Goal: Task Accomplishment & Management: Use online tool/utility

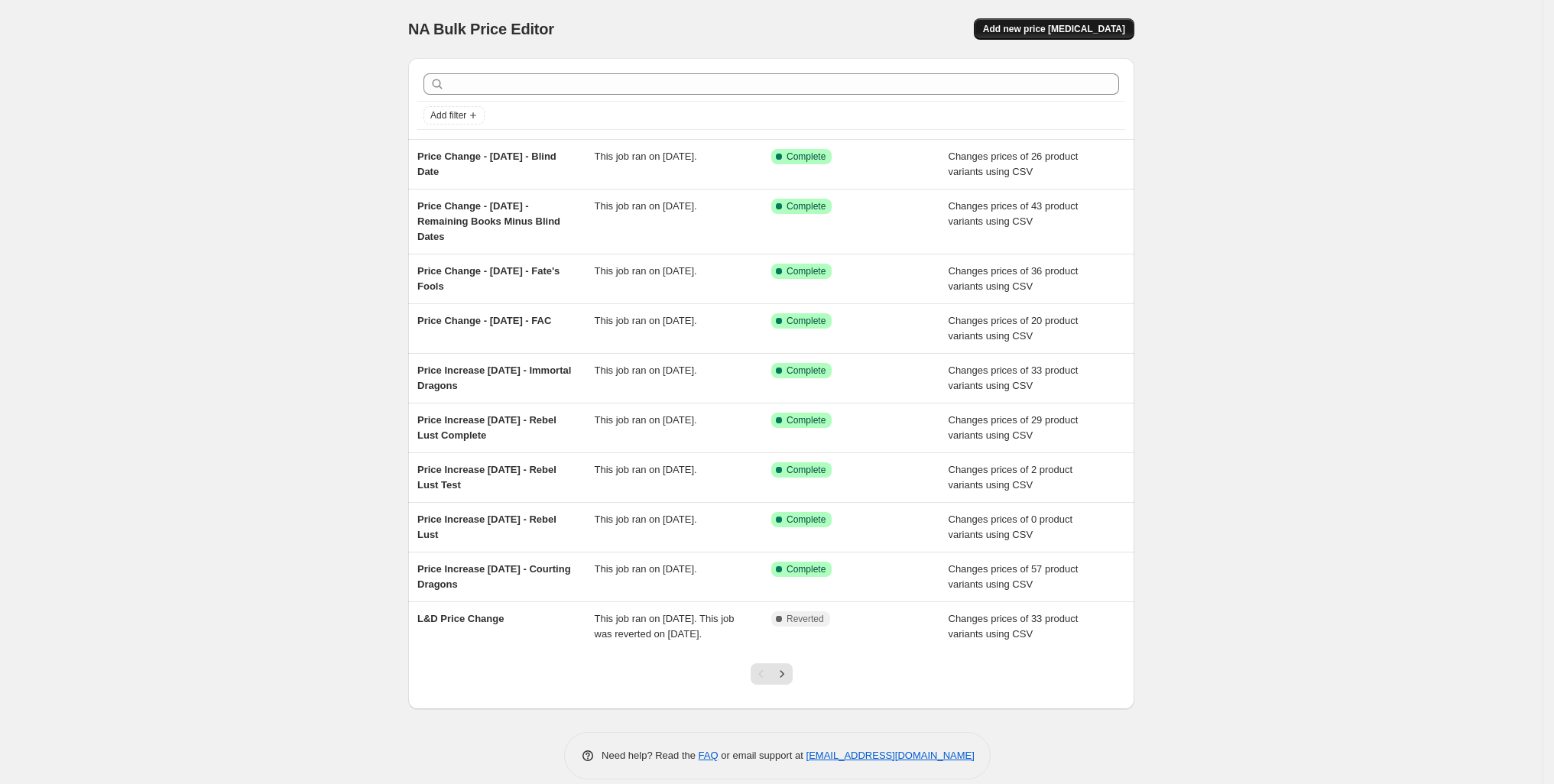
click at [1125, 35] on span "Add new price [MEDICAL_DATA]" at bounding box center [1054, 29] width 142 height 12
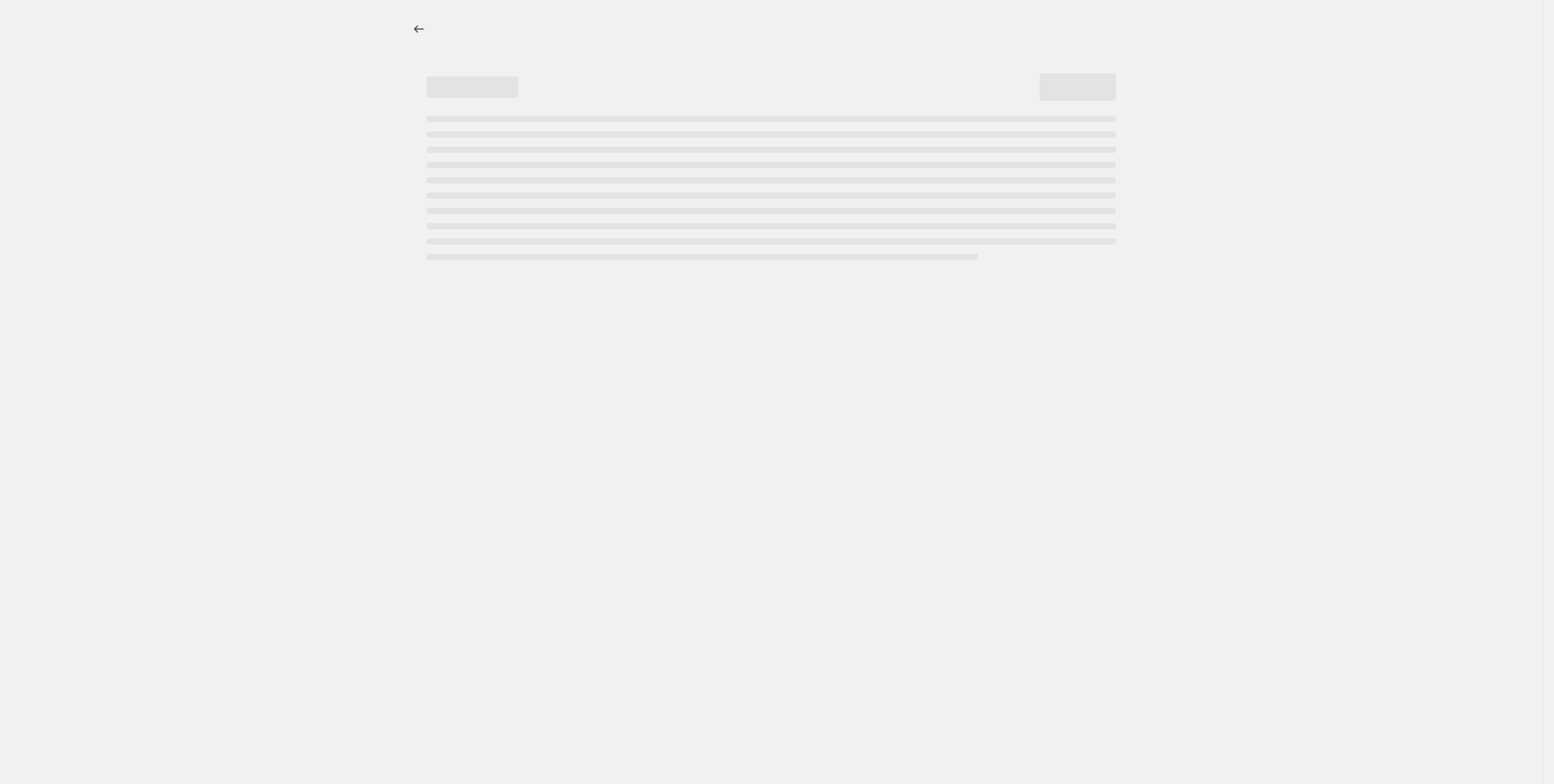
select select "percentage"
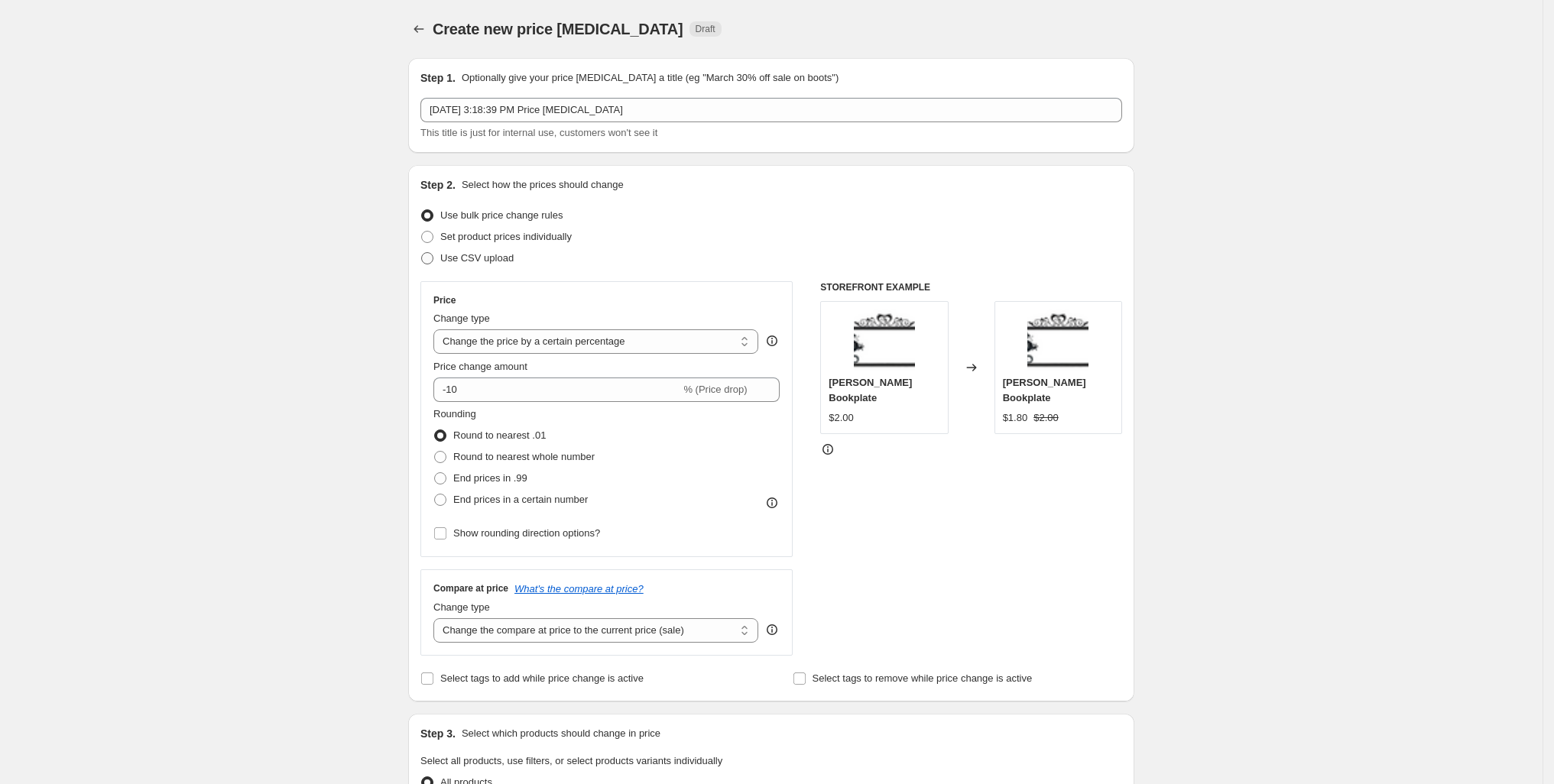
click at [421, 264] on span at bounding box center [427, 258] width 12 height 12
click at [421, 253] on input "Use CSV upload" at bounding box center [421, 252] width 1 height 1
radio input "true"
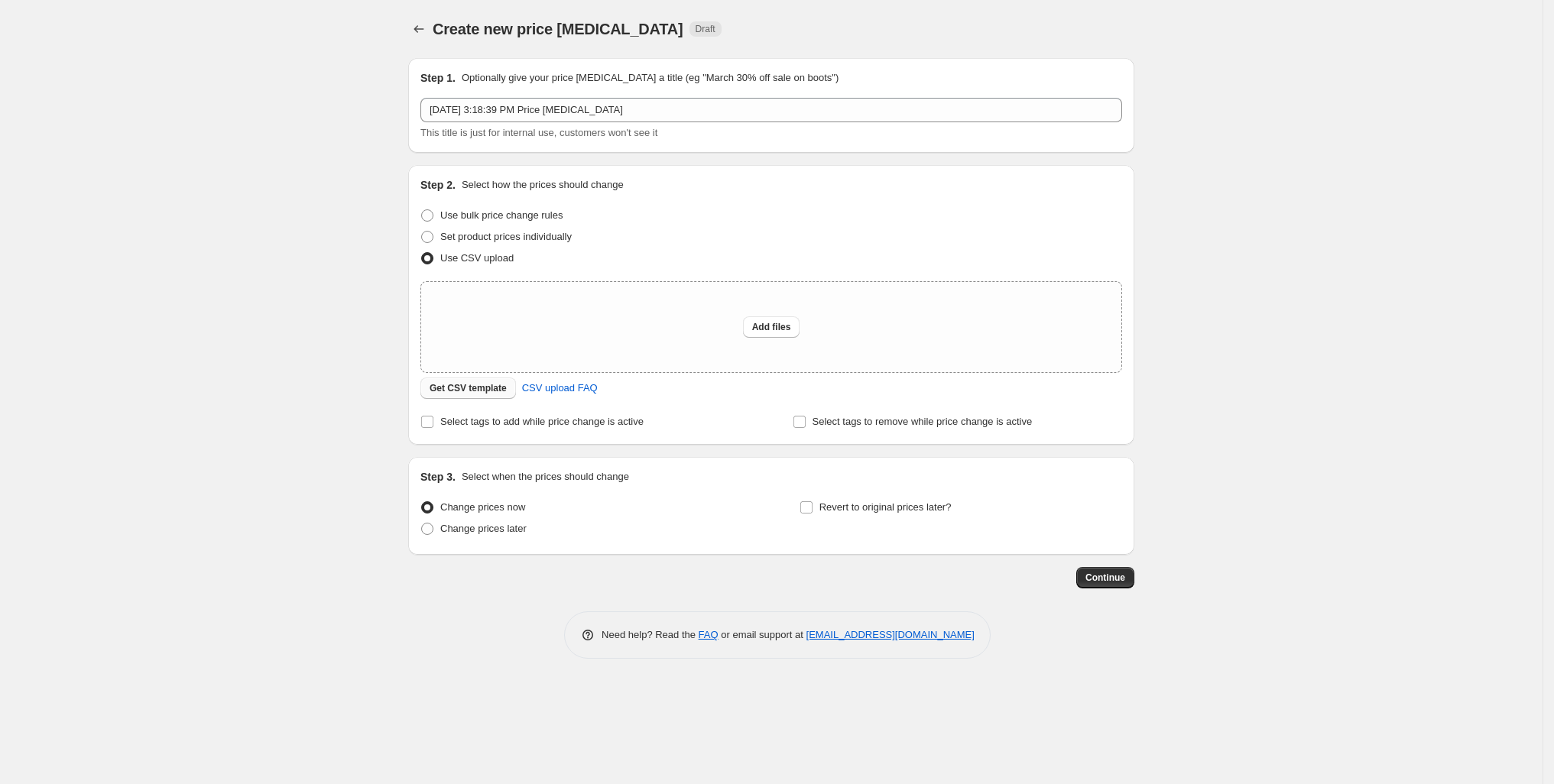
click at [429, 394] on span "Get CSV template" at bounding box center [467, 388] width 77 height 12
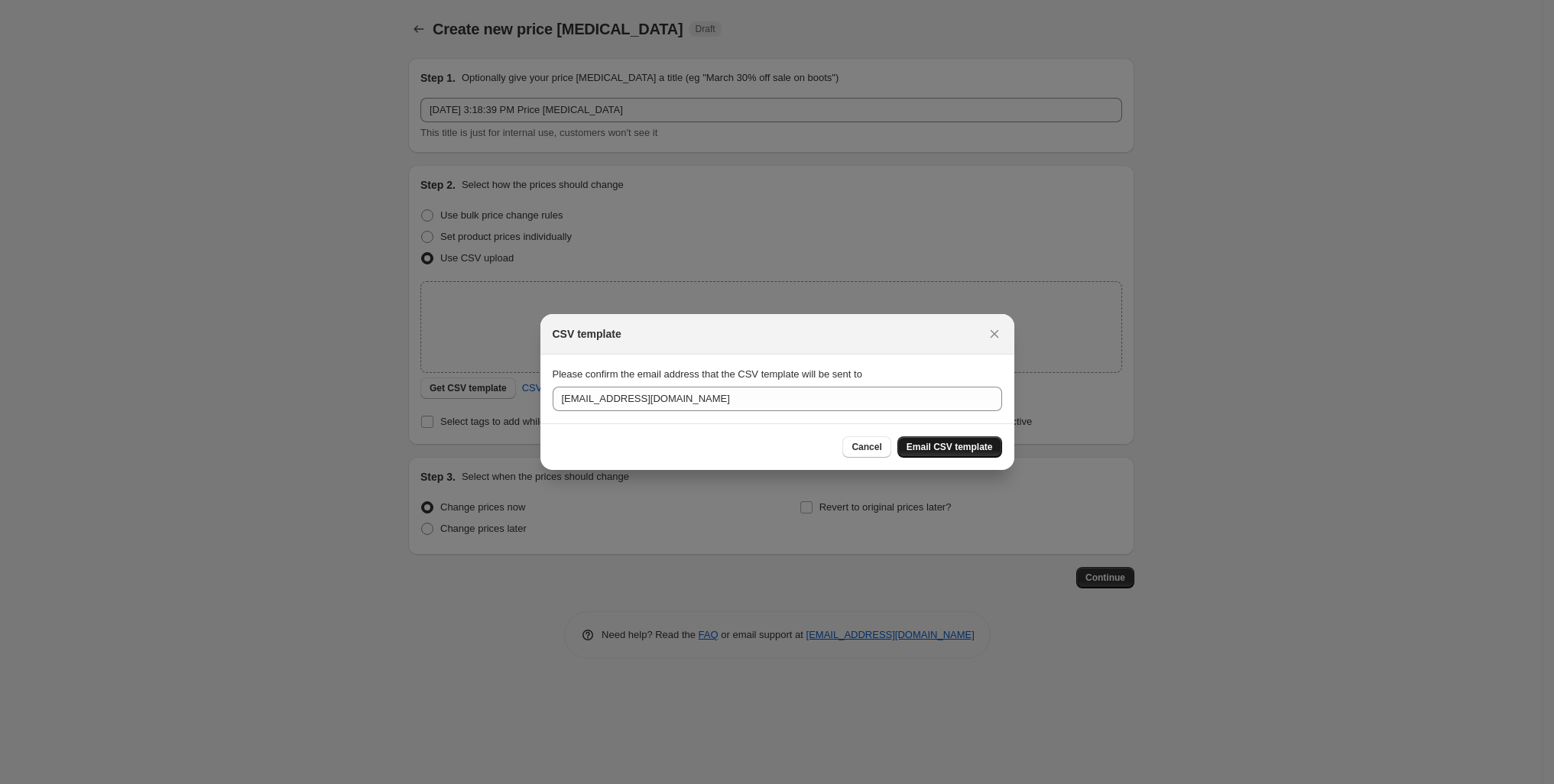
click at [972, 453] on span "Email CSV template" at bounding box center [949, 447] width 86 height 12
